Goal: Information Seeking & Learning: Learn about a topic

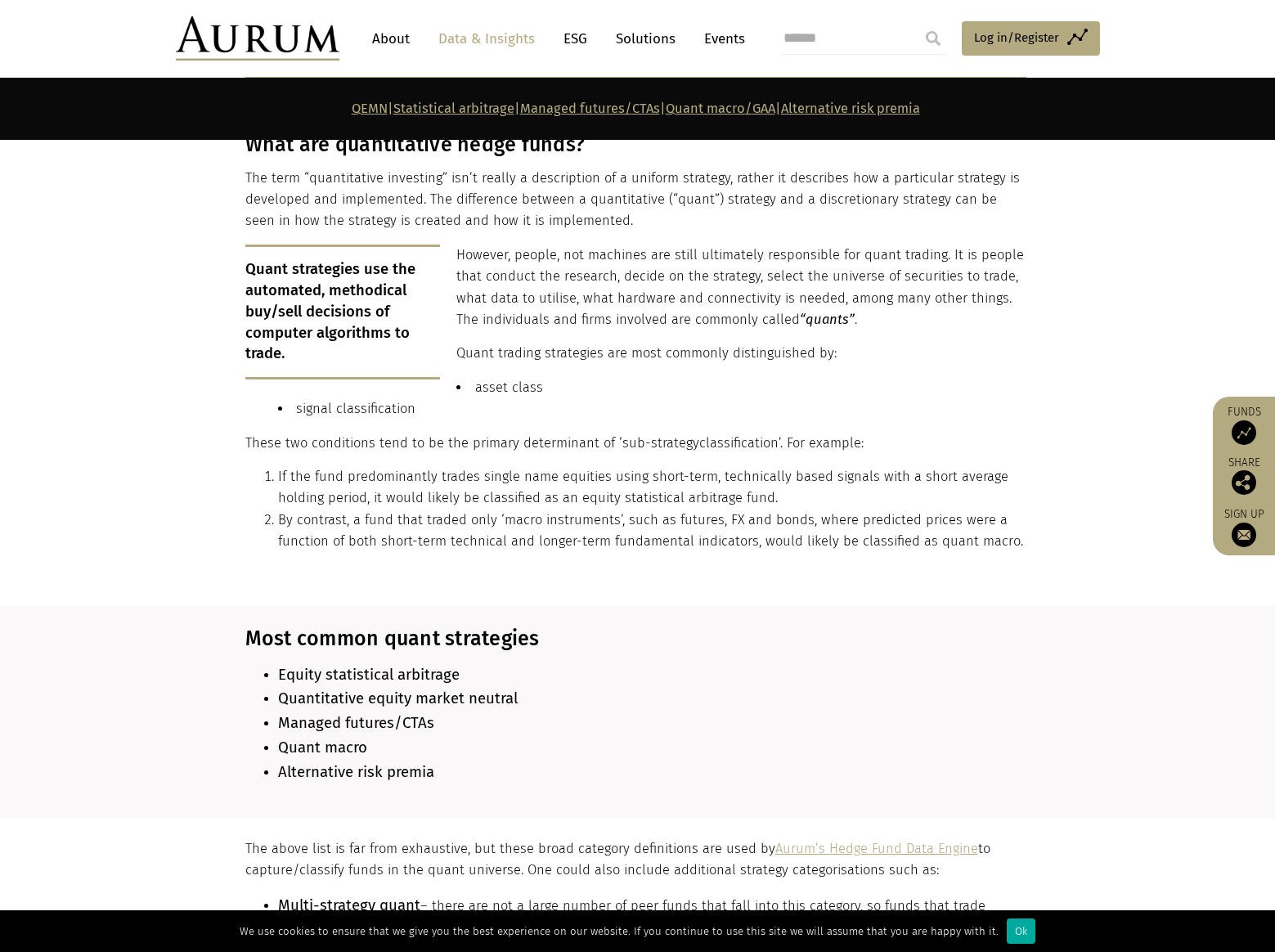
scroll to position [736, 0]
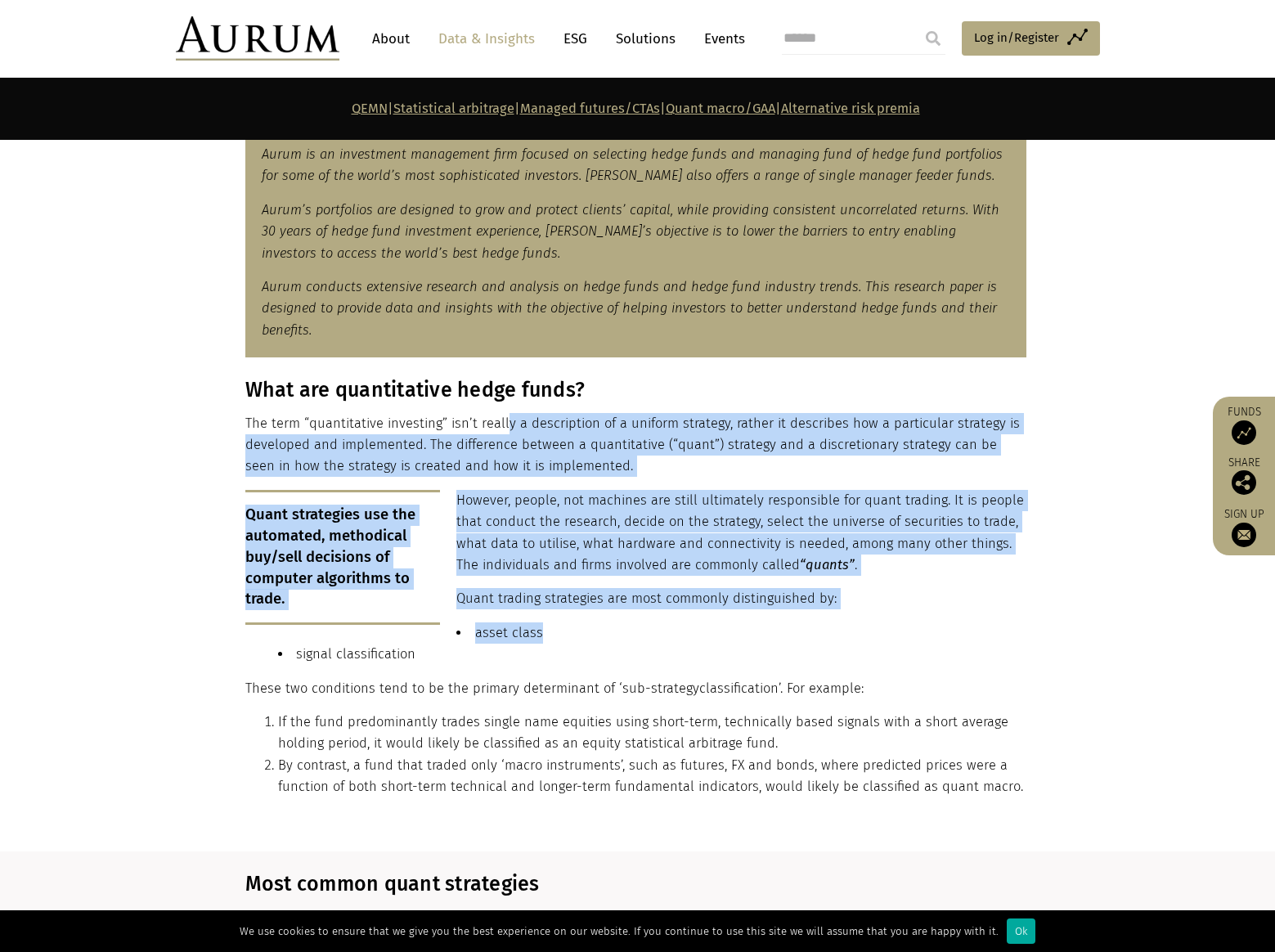
drag, startPoint x: 501, startPoint y: 416, endPoint x: 812, endPoint y: 625, distance: 374.7
click at [812, 625] on div "What are quantitative hedge funds? The term “quantitative investing” isn’t real…" at bounding box center [636, 594] width 781 height 432
click at [812, 625] on li "asset class" at bounding box center [652, 632] width 748 height 21
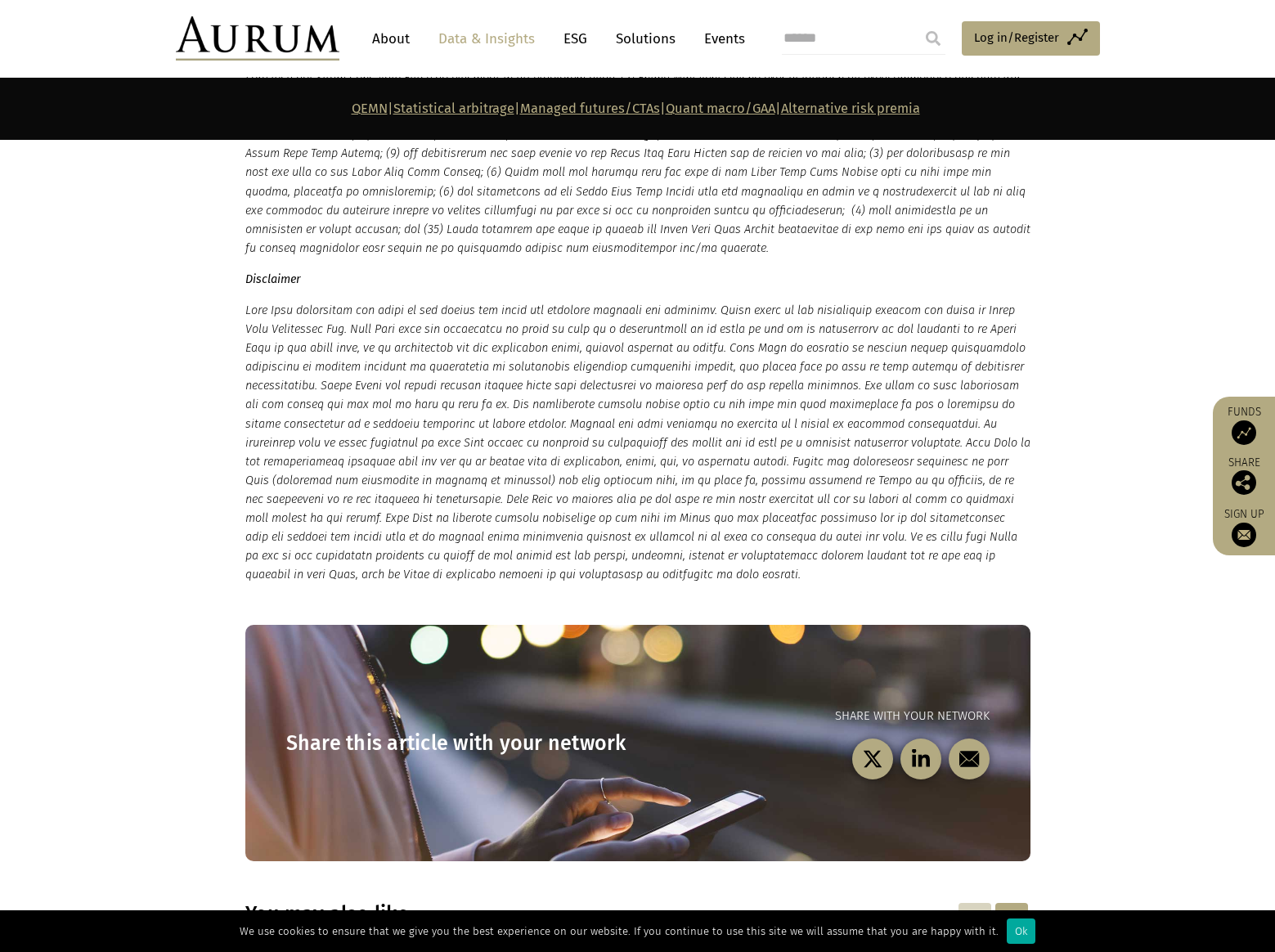
scroll to position [8504, 0]
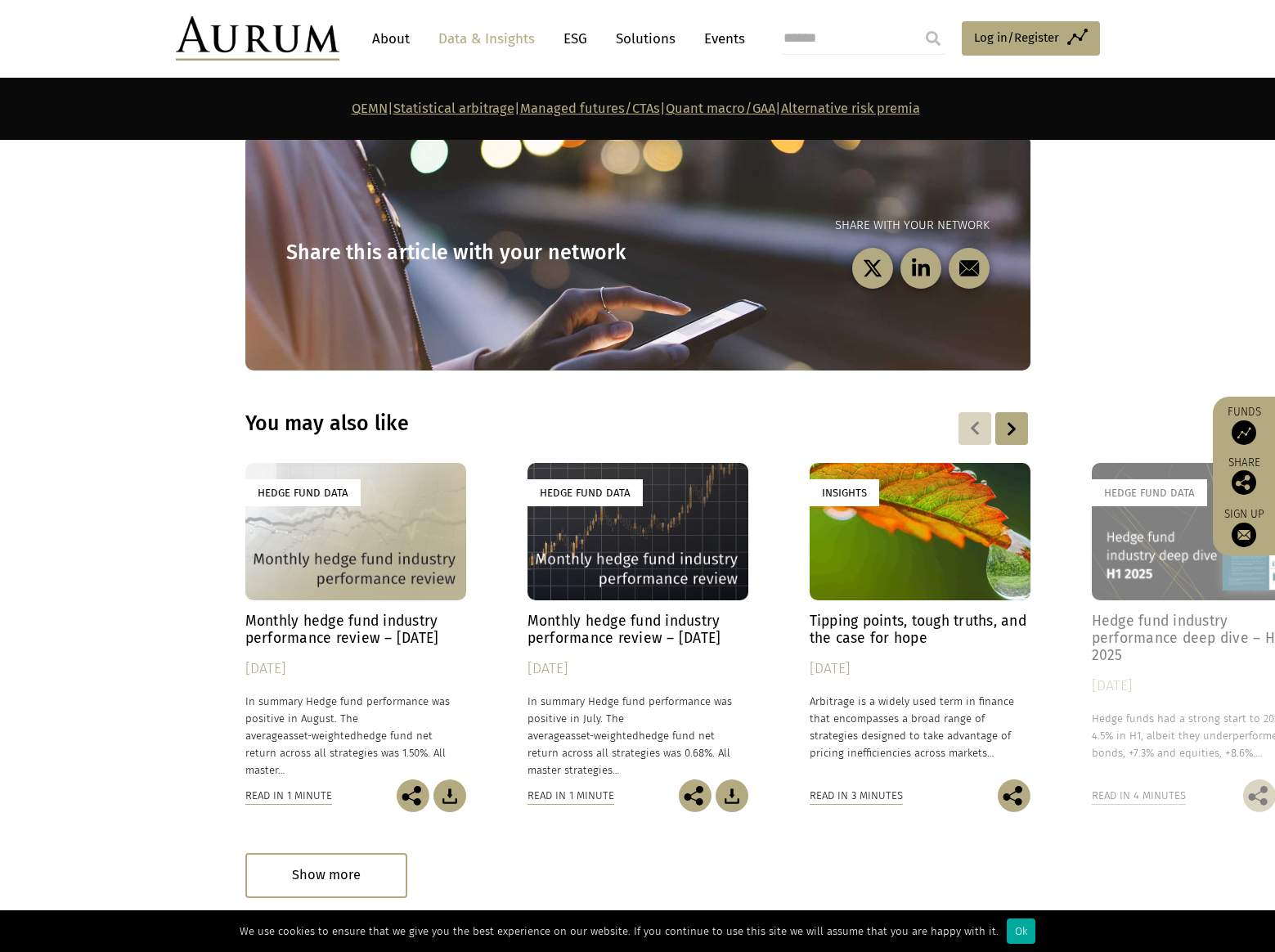
click at [404, 613] on h4 "Monthly hedge fund industry performance review – [DATE]" at bounding box center [356, 629] width 221 height 34
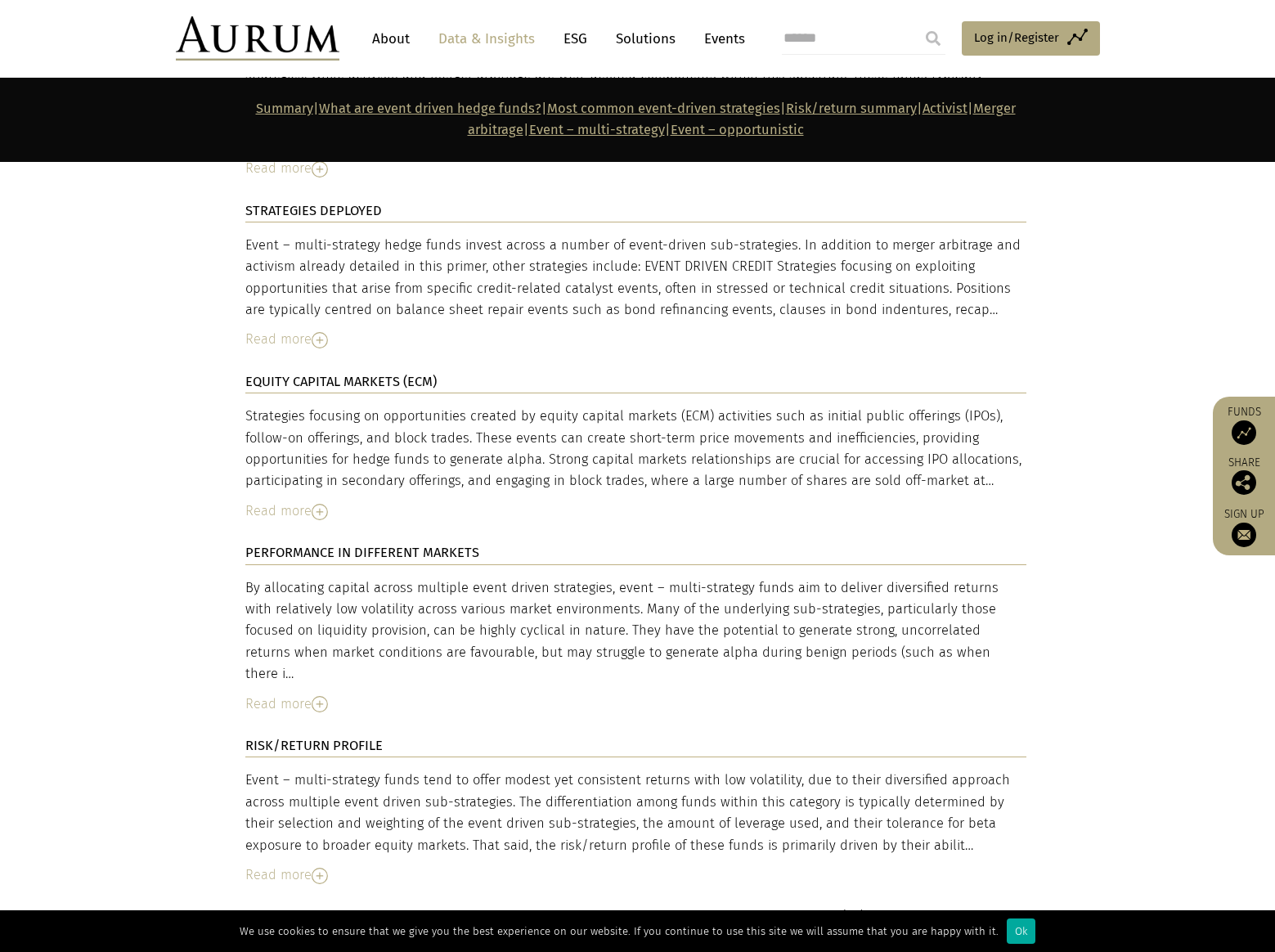
scroll to position [6460, 0]
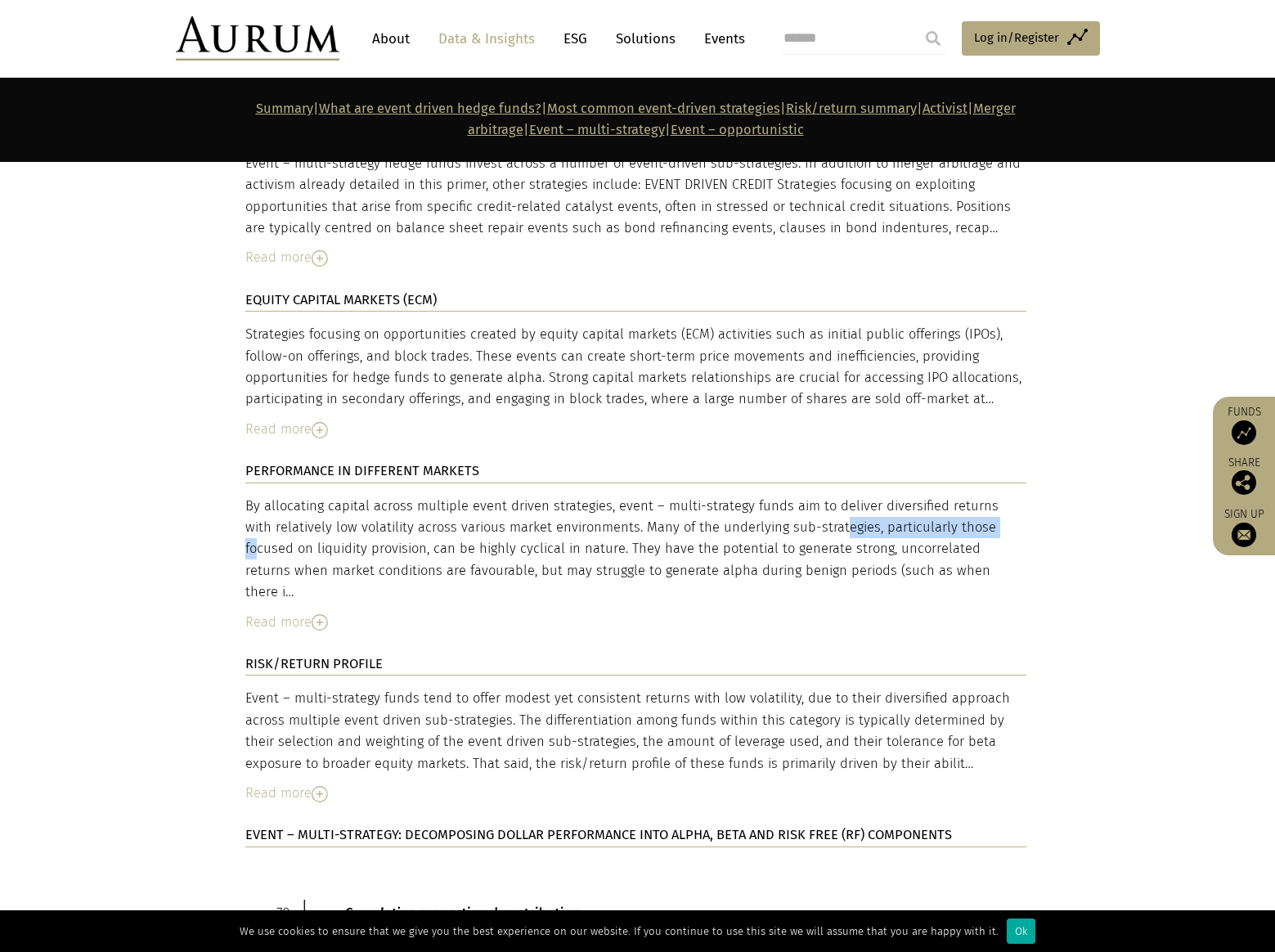
drag, startPoint x: 731, startPoint y: 385, endPoint x: 890, endPoint y: 377, distance: 159.2
click at [890, 496] on div "By allocating capital across multiple event driven strategies, event – multi-st…" at bounding box center [636, 550] width 781 height 108
click at [324, 614] on img at bounding box center [320, 622] width 17 height 17
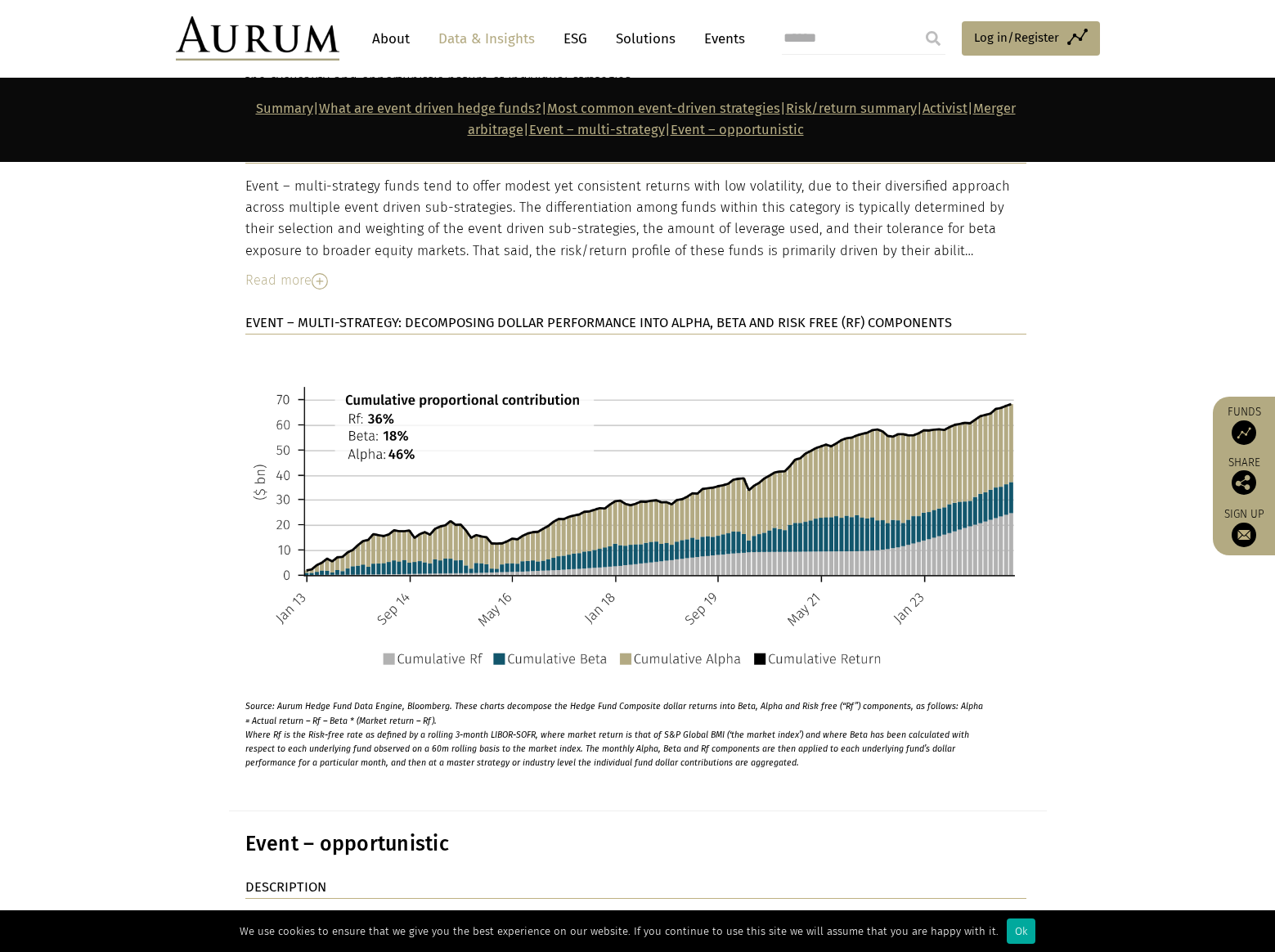
scroll to position [7522, 0]
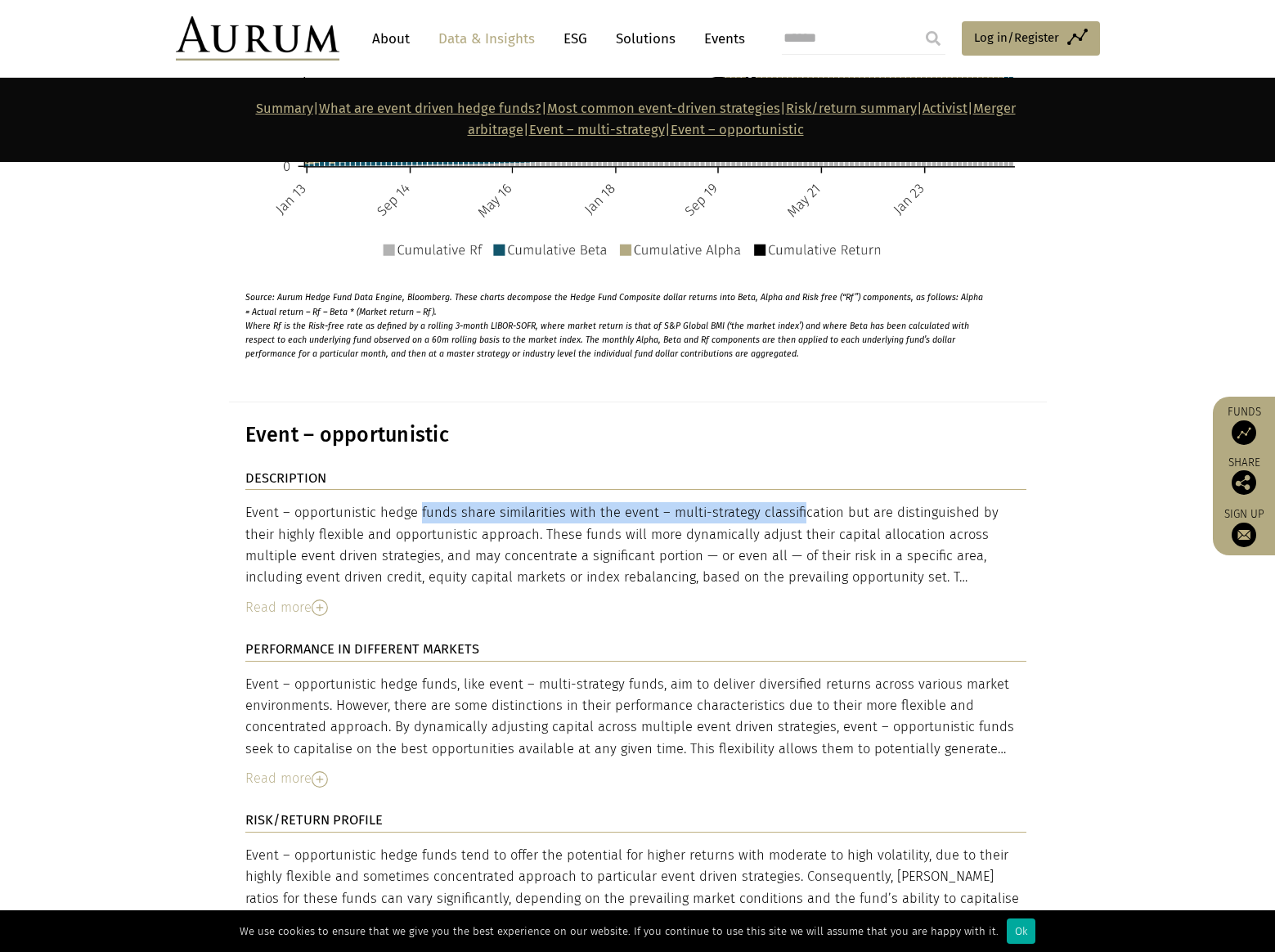
drag, startPoint x: 342, startPoint y: 371, endPoint x: 723, endPoint y: 341, distance: 382.2
click at [723, 468] on div "DESCRIPTION Event – opportunistic hedge funds share similarities with the event…" at bounding box center [636, 553] width 781 height 171
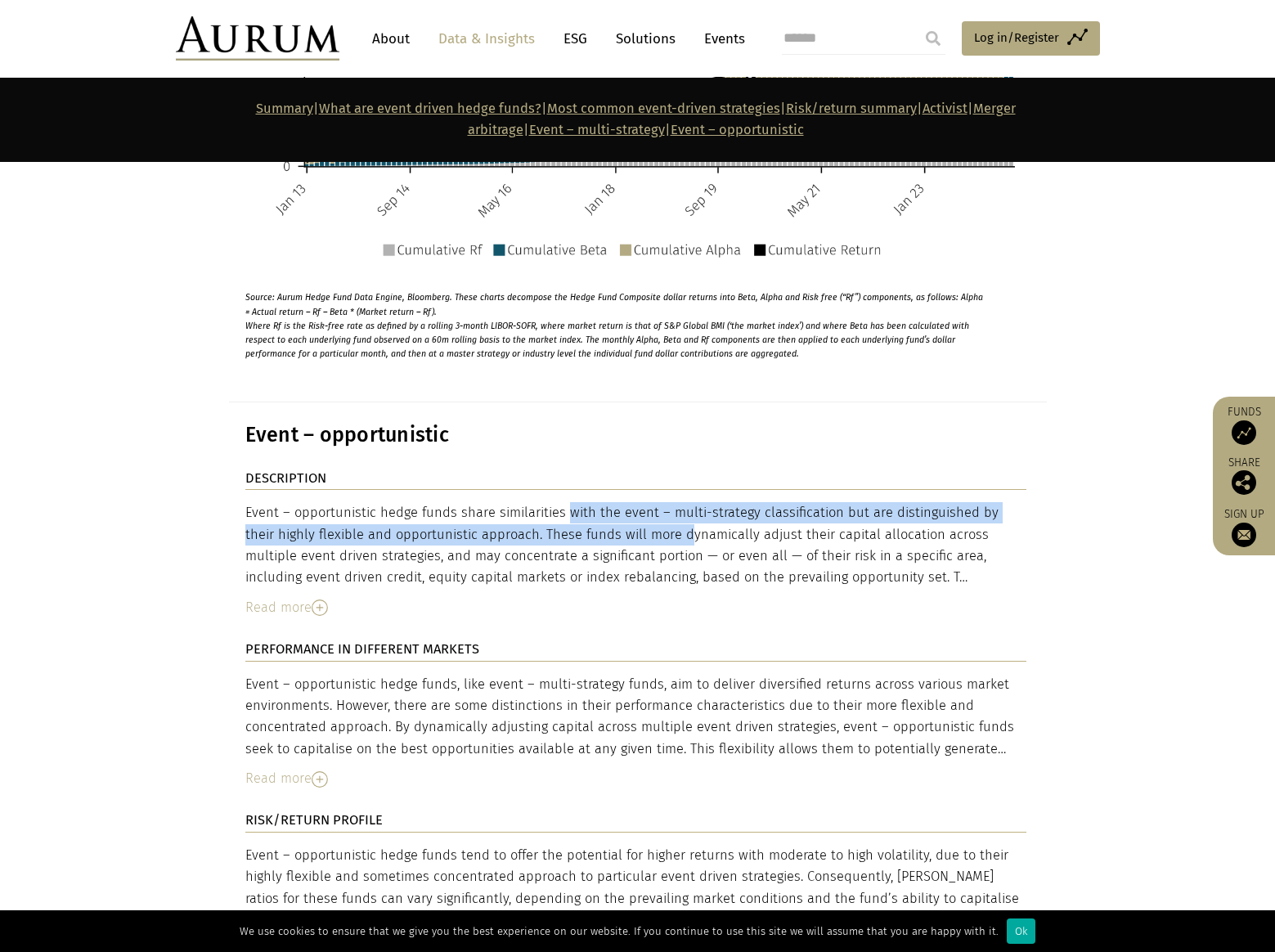
drag, startPoint x: 491, startPoint y: 362, endPoint x: 573, endPoint y: 385, distance: 85.2
click at [573, 502] on div "Event – opportunistic hedge funds share similarities with the event – multi-str…" at bounding box center [636, 546] width 781 height 87
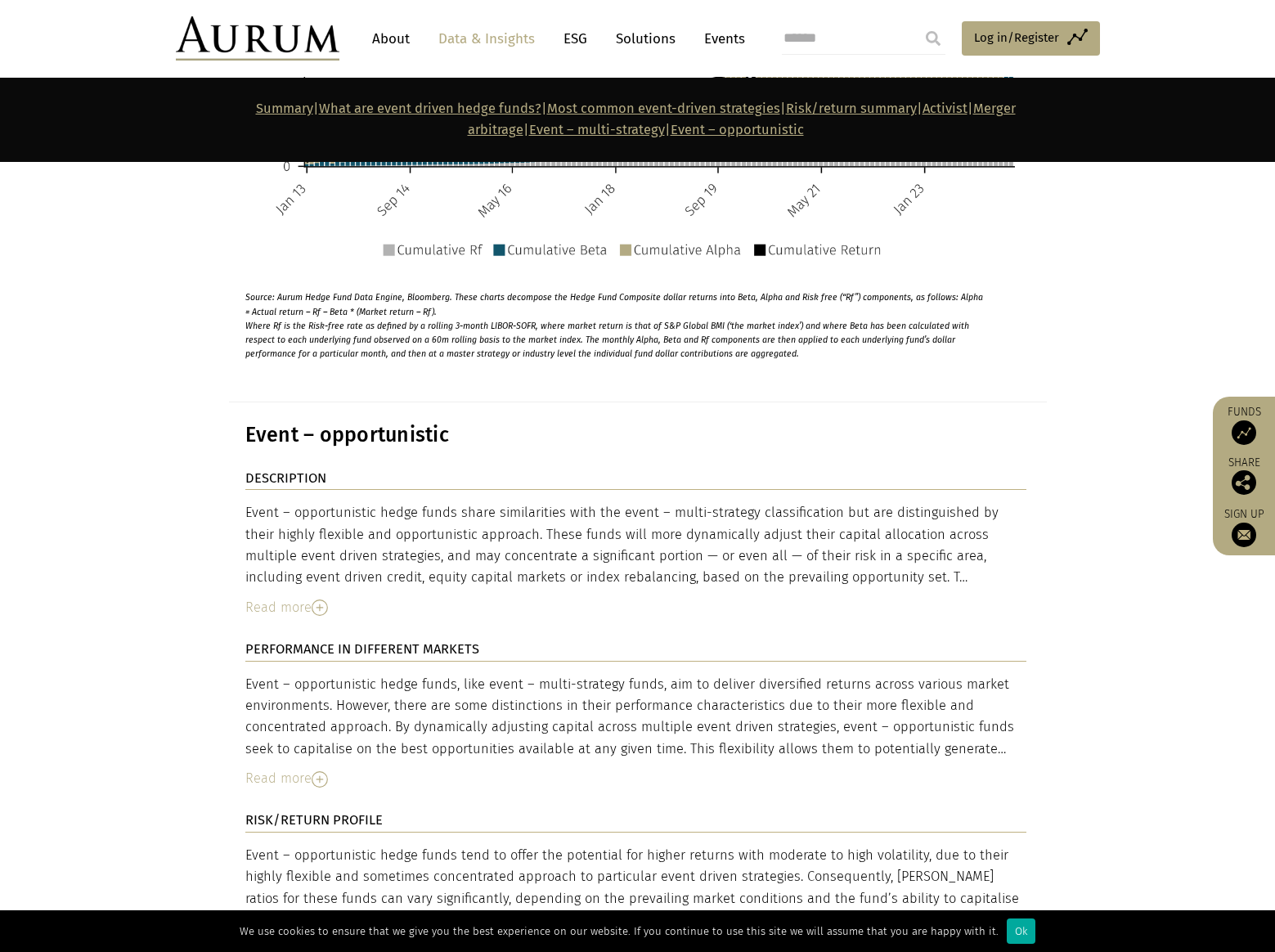
drag, startPoint x: 560, startPoint y: 391, endPoint x: 843, endPoint y: 419, distance: 284.4
click at [843, 502] on div "Event – opportunistic hedge funds share similarities with the event – multi-str…" at bounding box center [636, 546] width 781 height 87
click at [325, 600] on img at bounding box center [320, 608] width 17 height 17
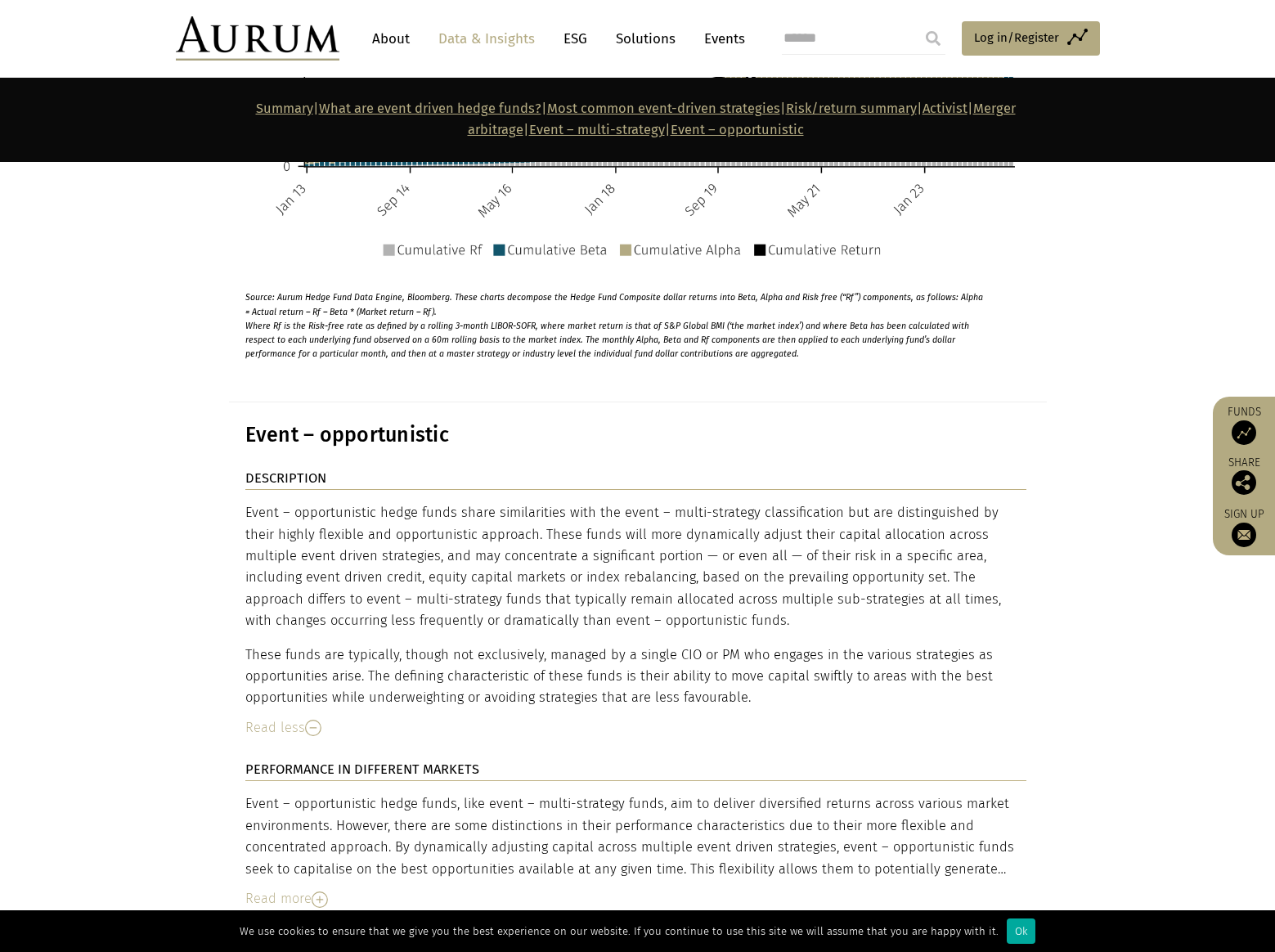
click at [322, 891] on img at bounding box center [320, 899] width 17 height 17
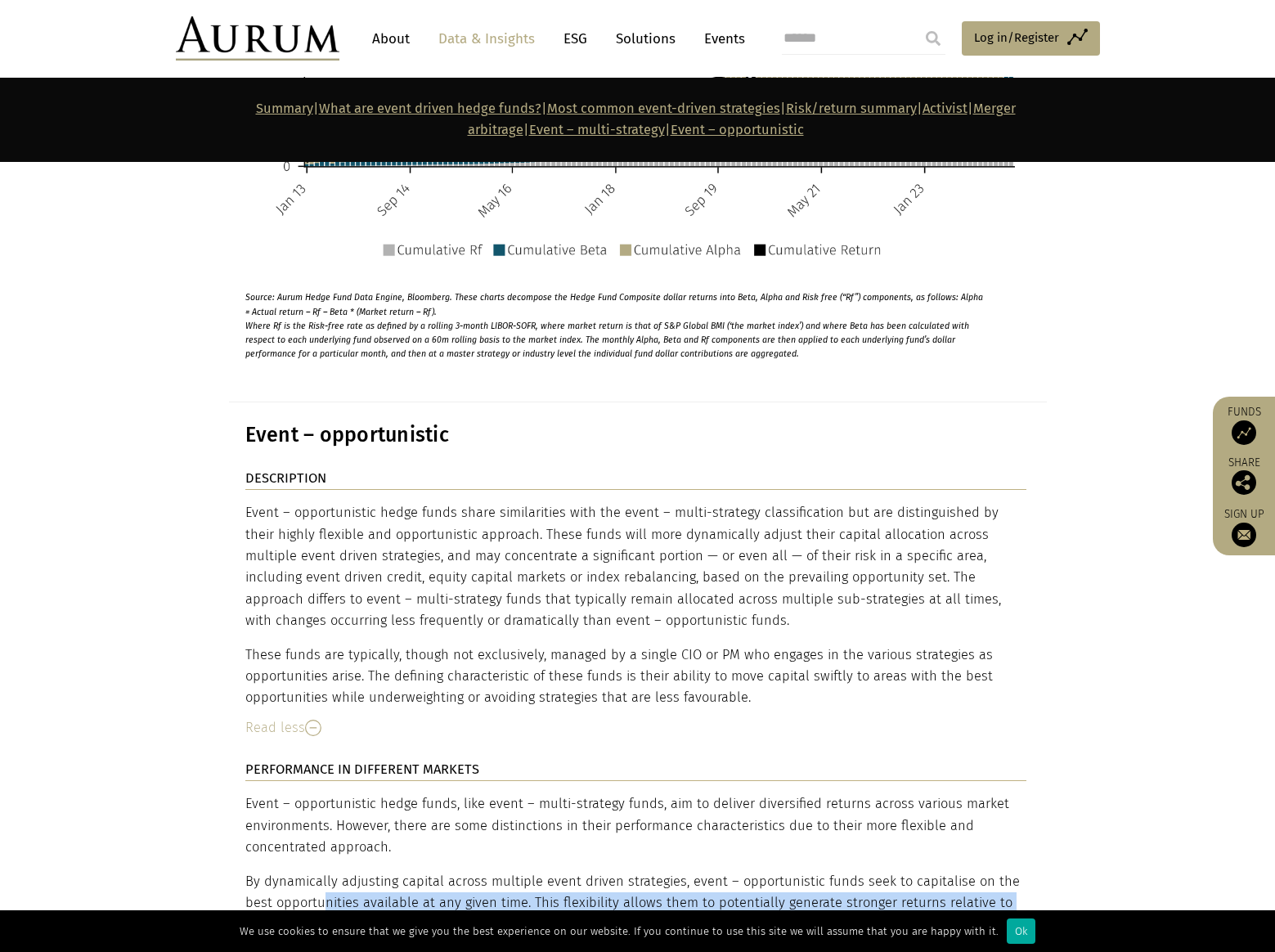
drag, startPoint x: 322, startPoint y: 752, endPoint x: 1020, endPoint y: 764, distance: 698.1
click at [1020, 870] on p "By dynamically adjusting capital across multiple event driven strategies, event…" at bounding box center [636, 924] width 781 height 108
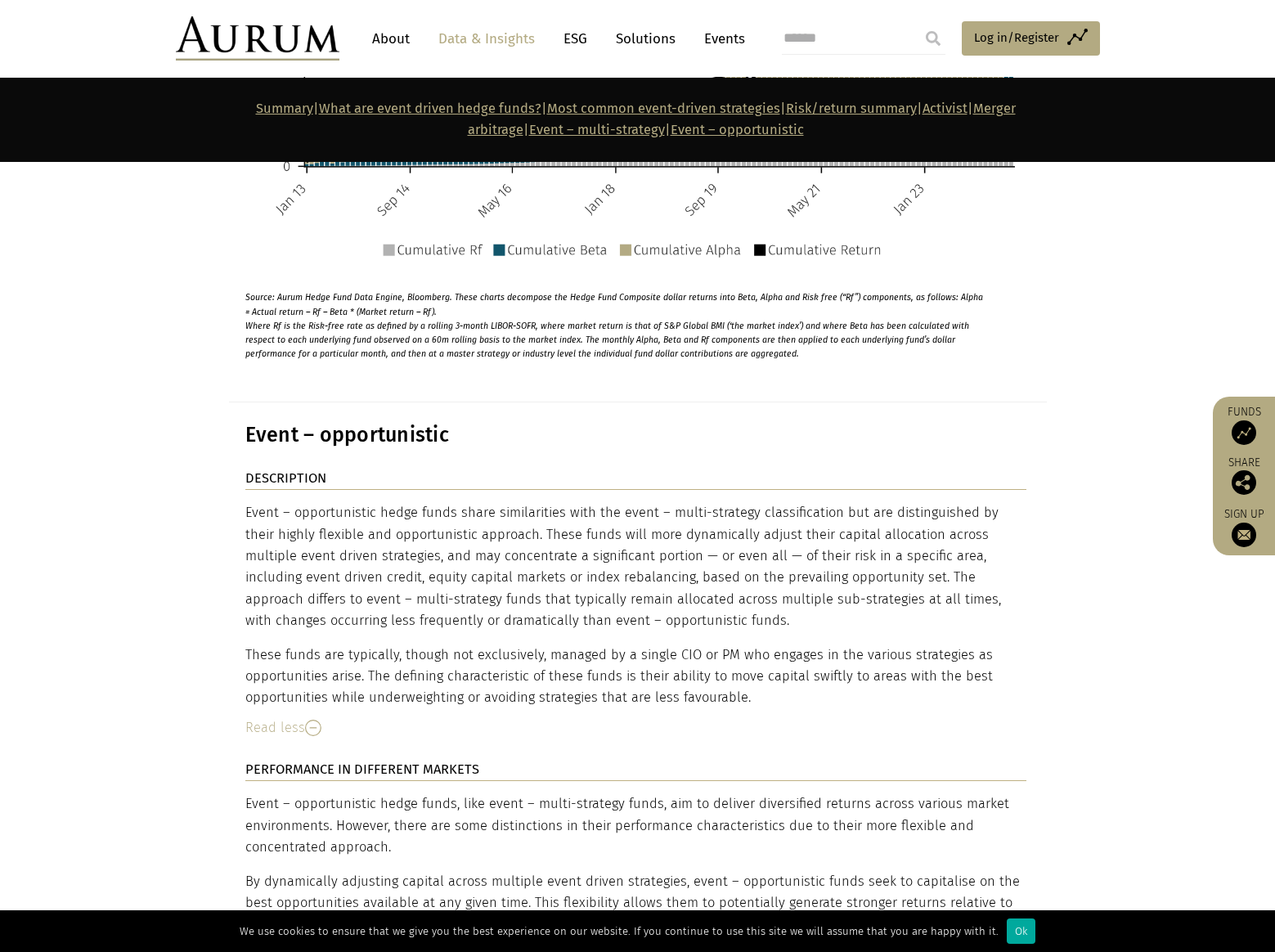
drag, startPoint x: 567, startPoint y: 792, endPoint x: 885, endPoint y: 789, distance: 318.0
click at [885, 870] on p "By dynamically adjusting capital across multiple event driven strategies, event…" at bounding box center [636, 924] width 781 height 108
drag, startPoint x: 885, startPoint y: 789, endPoint x: 1024, endPoint y: 789, distance: 139.0
click at [1024, 870] on p "By dynamically adjusting capital across multiple event driven strategies, event…" at bounding box center [636, 924] width 781 height 108
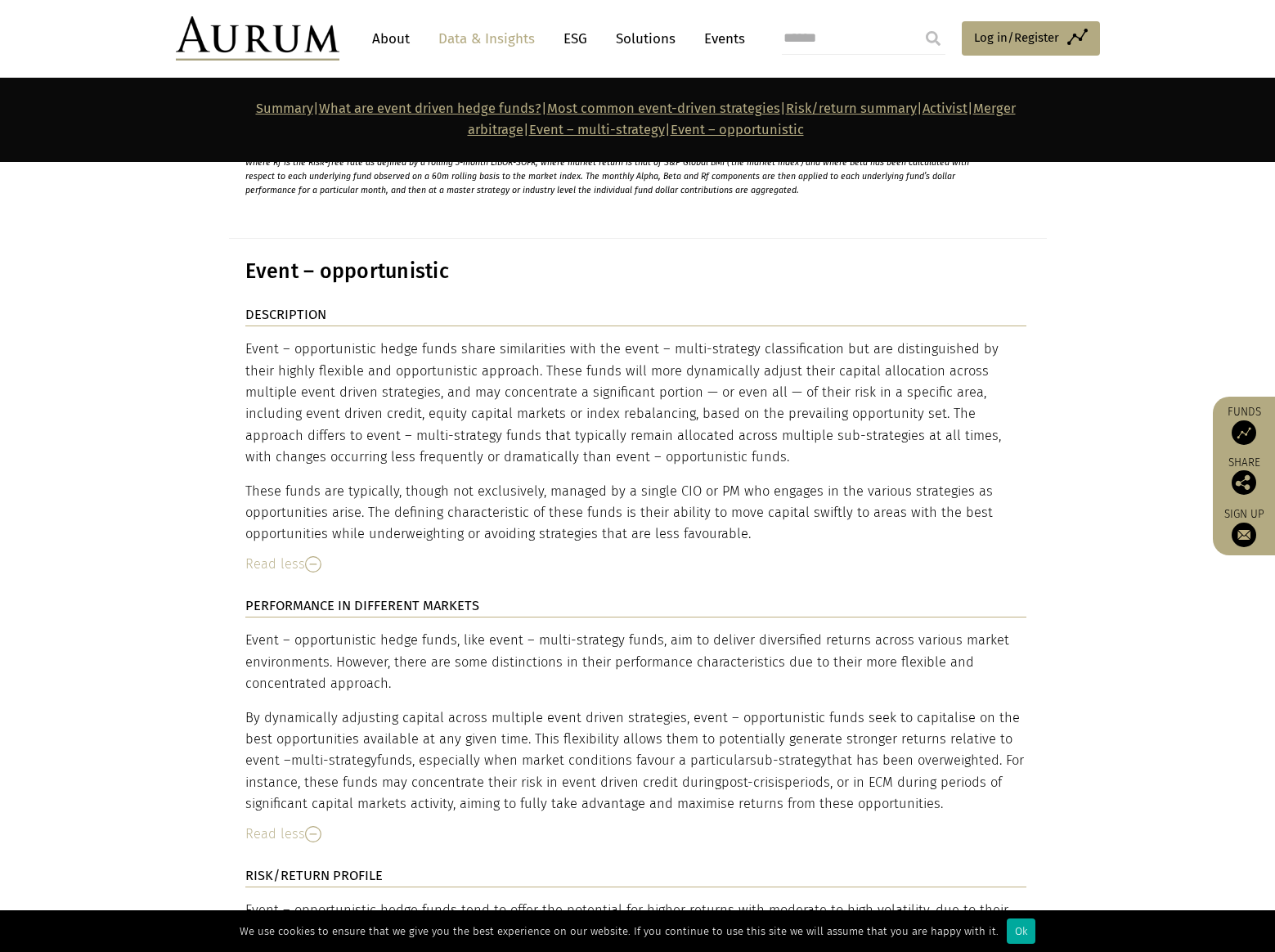
scroll to position [7768, 0]
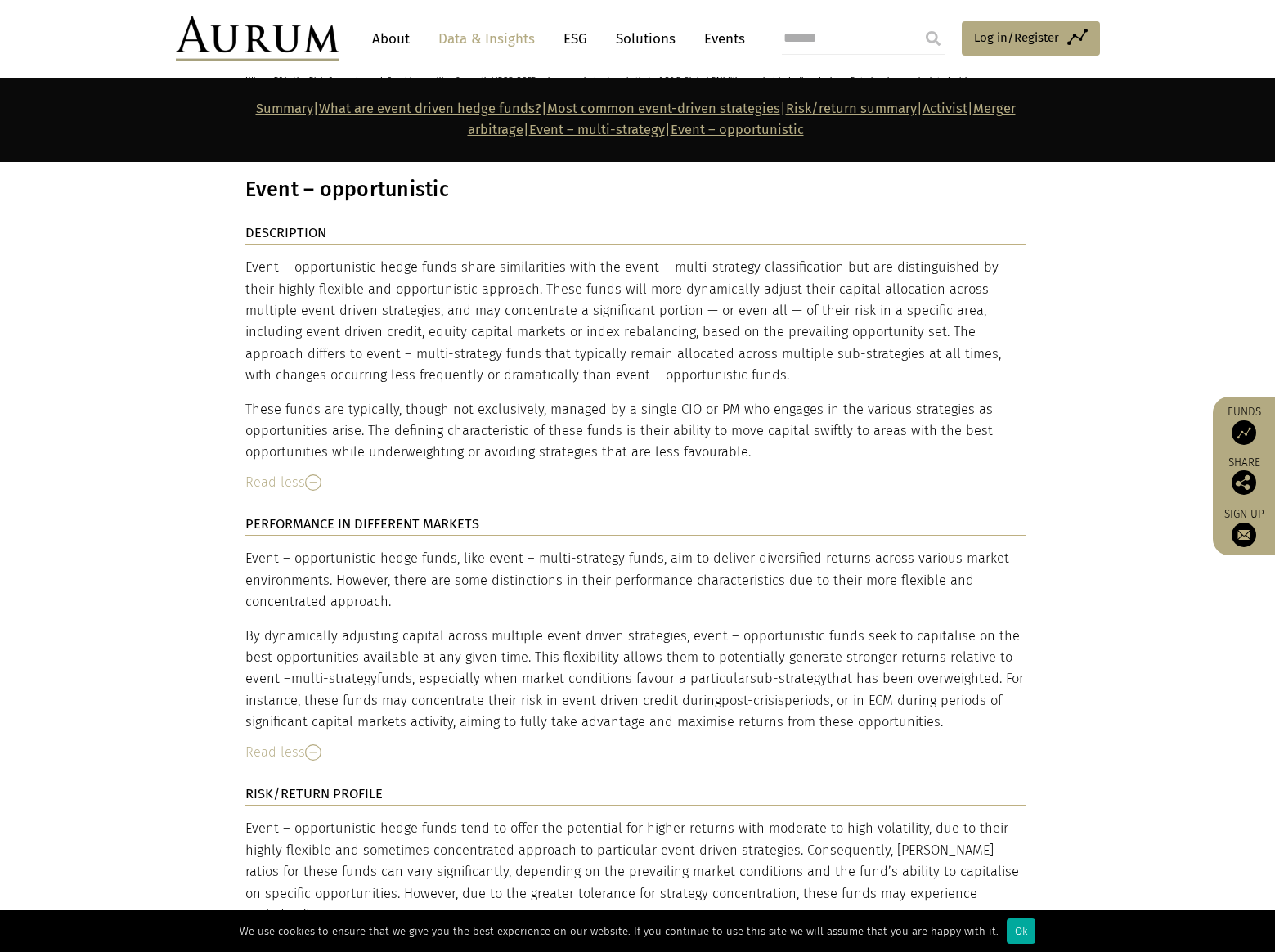
click at [300, 933] on div "Read more" at bounding box center [636, 944] width 781 height 21
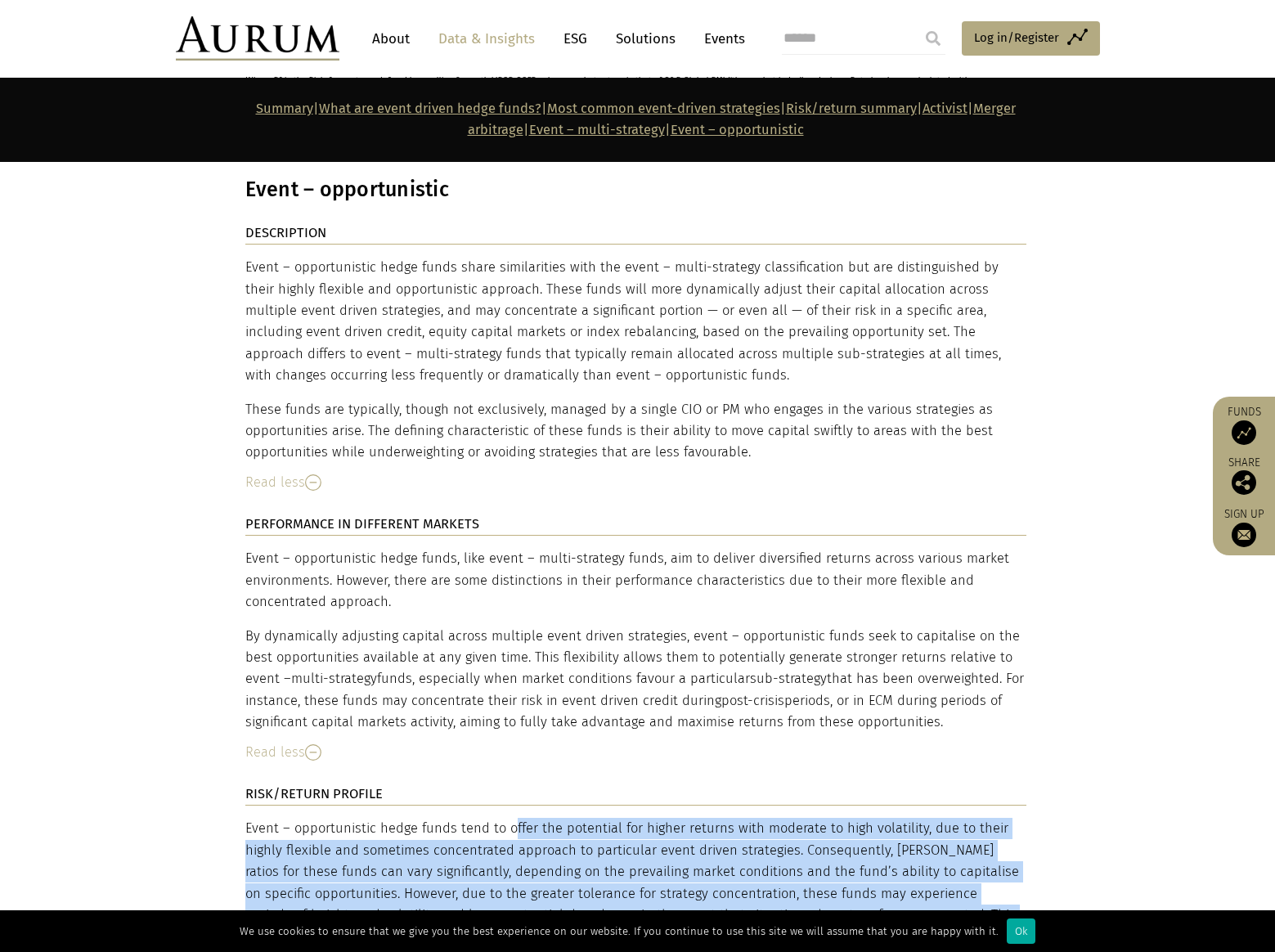
drag, startPoint x: 459, startPoint y: 660, endPoint x: 1044, endPoint y: 654, distance: 585.0
click at [1044, 654] on div "DESCRIPTION Event – opportunistic hedge funds share similarities with the event…" at bounding box center [638, 631] width 818 height 819
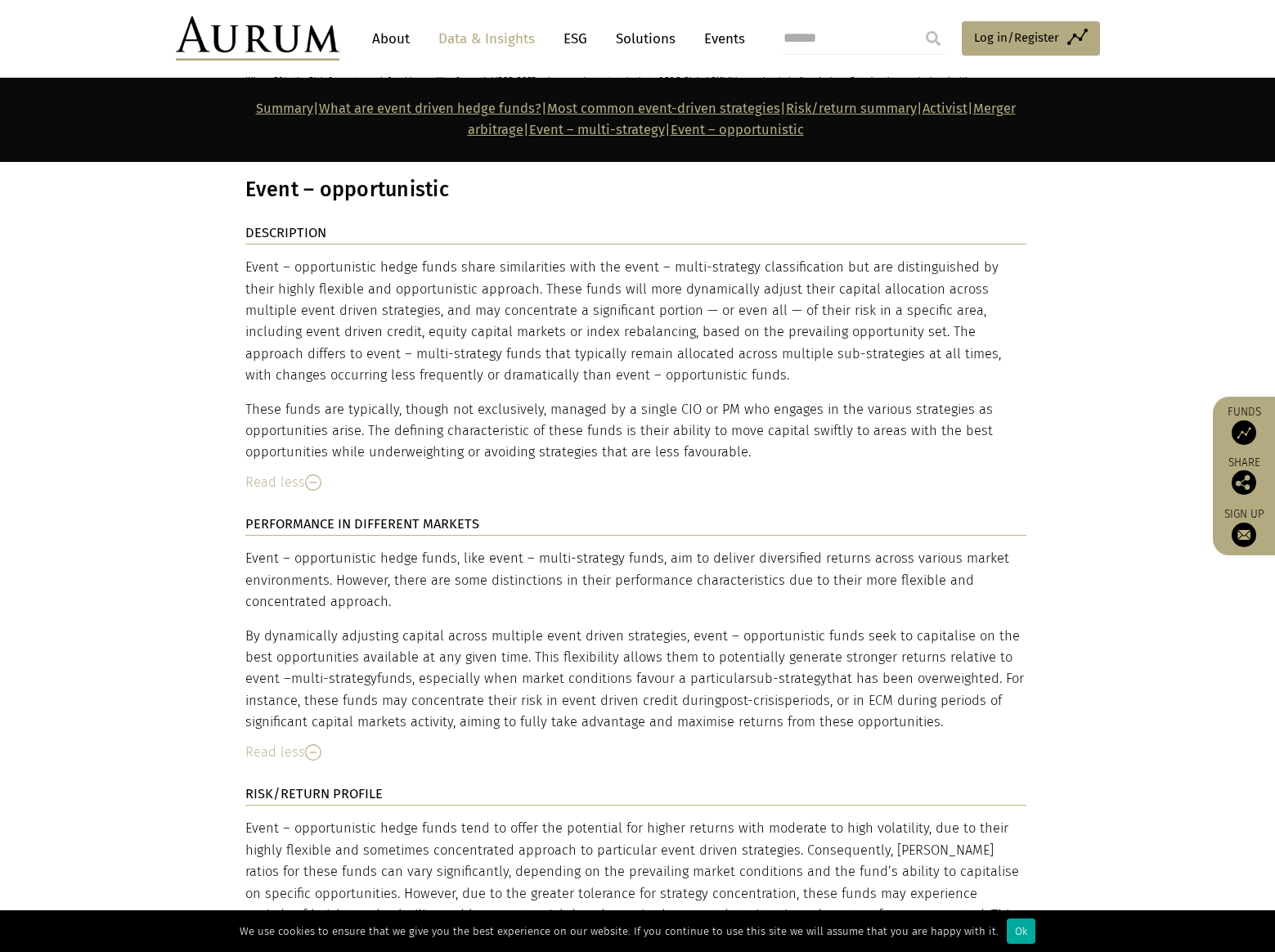
drag, startPoint x: 1044, startPoint y: 654, endPoint x: 1031, endPoint y: 669, distance: 19.8
click at [1031, 669] on div "DESCRIPTION Event – opportunistic hedge funds share similarities with the event…" at bounding box center [638, 631] width 818 height 819
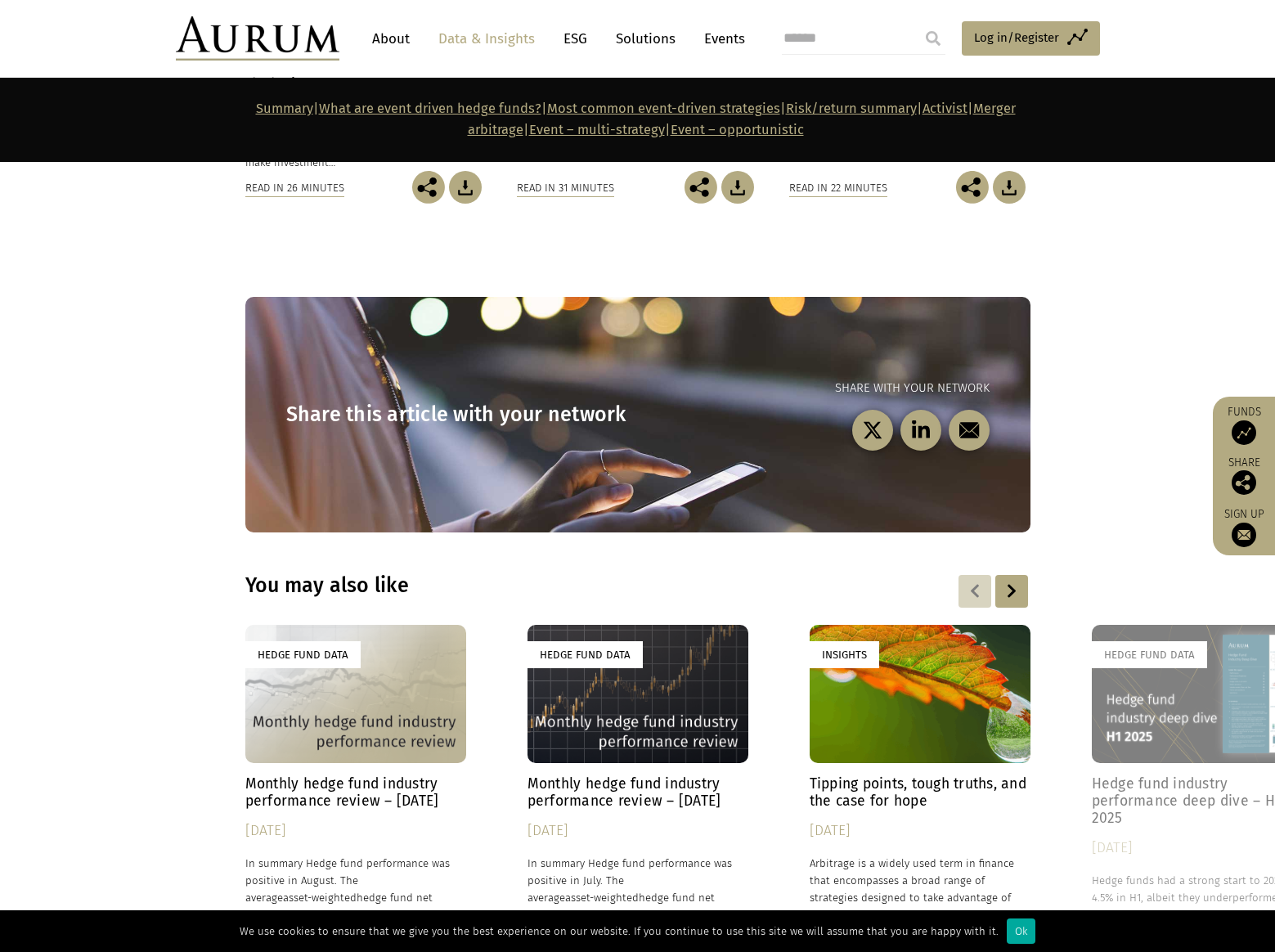
scroll to position [9945, 0]
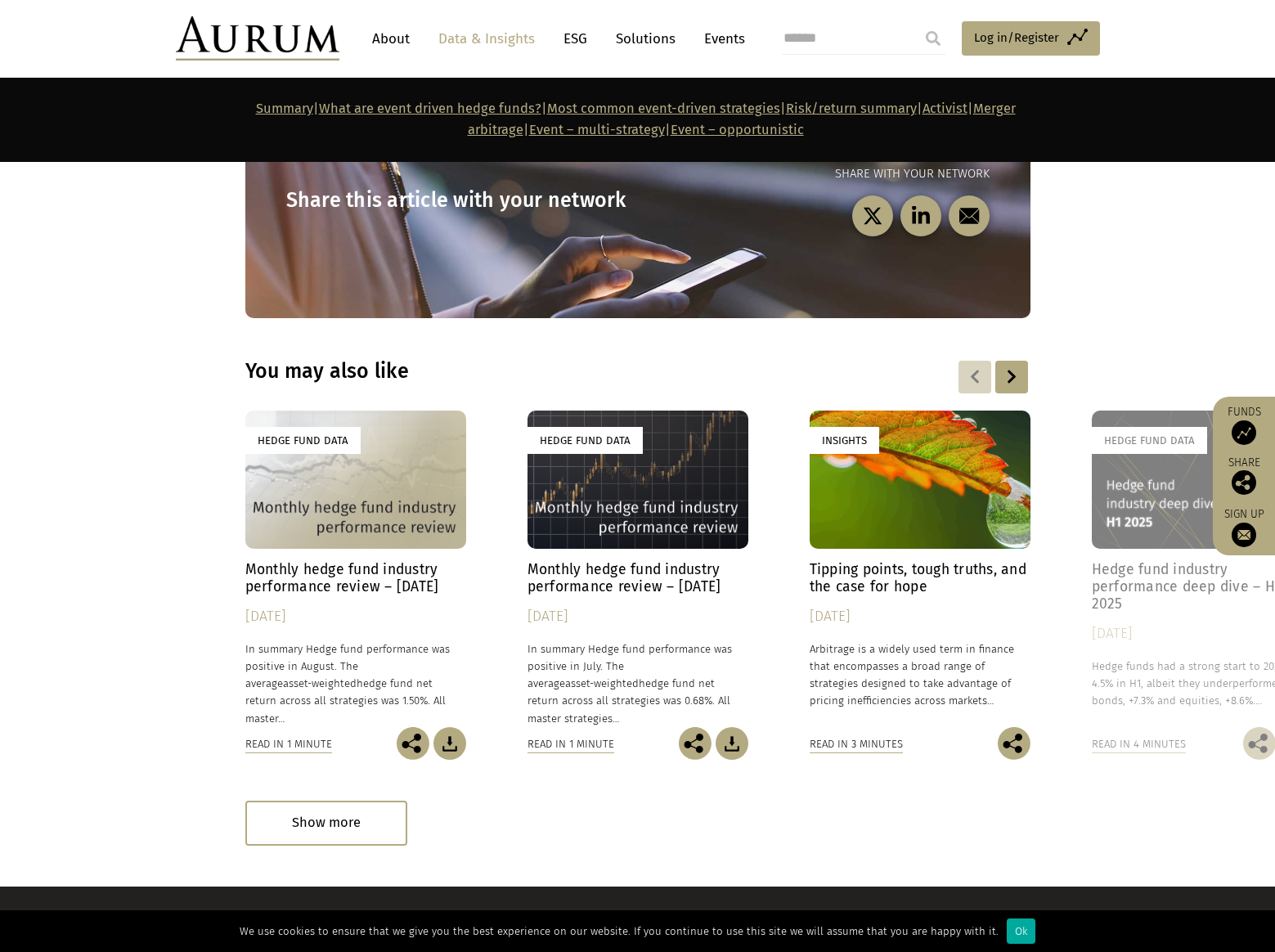
click at [1079, 683] on section "You may also like Hedge Fund Data Monthly hedge fund industry performance revie…" at bounding box center [637, 602] width 1275 height 568
click at [1129, 561] on h4 "Hedge fund industry performance deep dive – H1 2025" at bounding box center [1203, 587] width 221 height 52
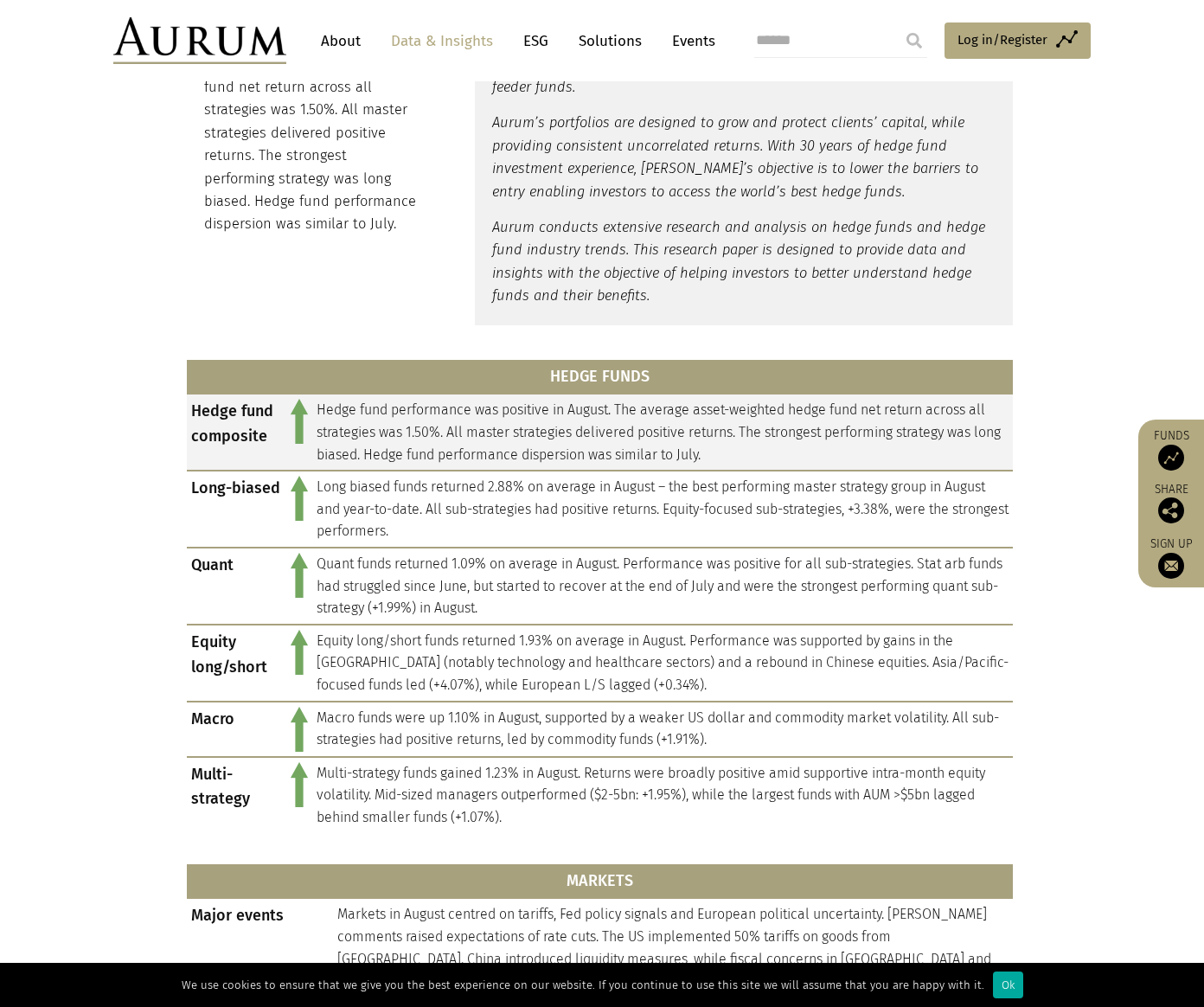
scroll to position [779, 0]
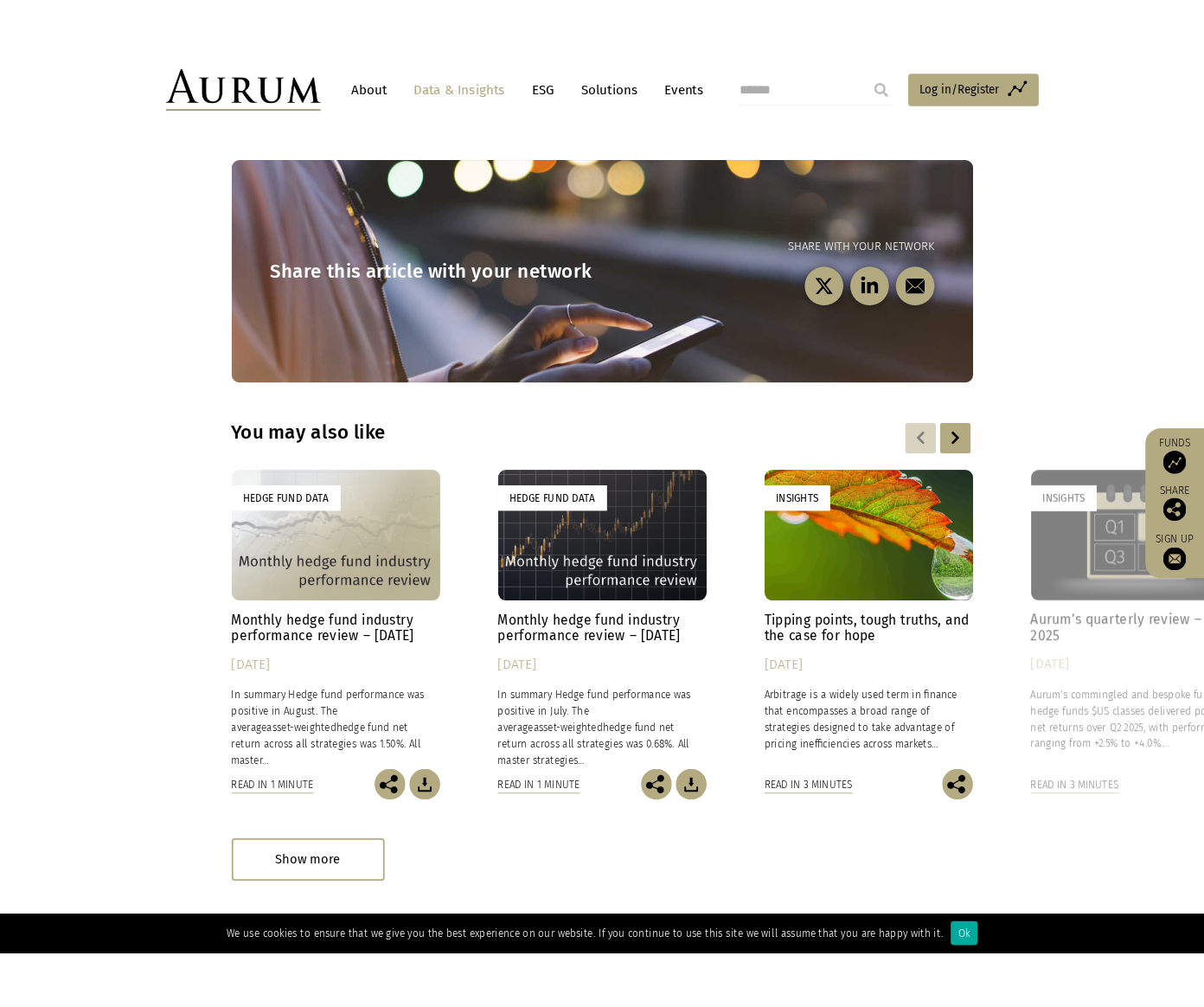
scroll to position [4904, 0]
